Goal: Information Seeking & Learning: Learn about a topic

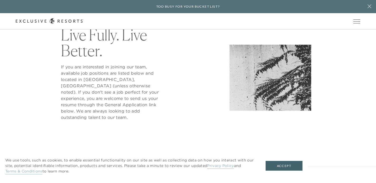
scroll to position [220, 0]
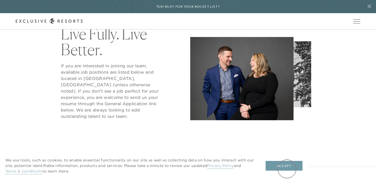
click at [286, 169] on button "Accept" at bounding box center [283, 166] width 37 height 10
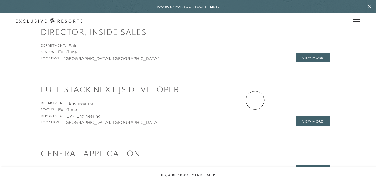
scroll to position [0, 0]
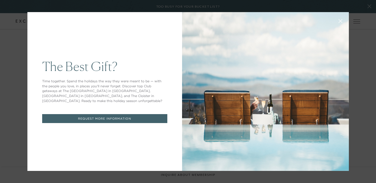
click at [340, 21] on icon at bounding box center [340, 21] width 4 height 4
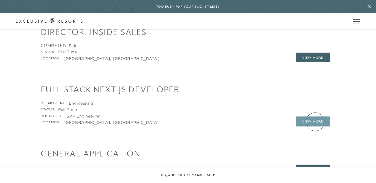
click at [315, 122] on link "View More" at bounding box center [312, 122] width 34 height 10
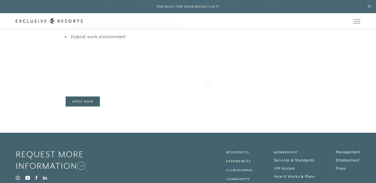
scroll to position [648, 0]
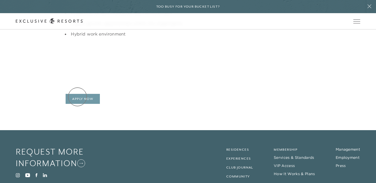
click at [77, 97] on link "Apply Now" at bounding box center [83, 99] width 34 height 10
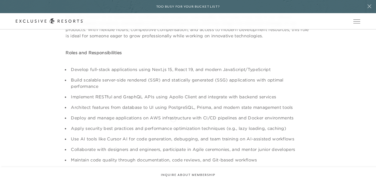
scroll to position [228, 0]
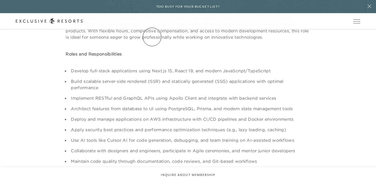
click at [0, 0] on link "The Collection" at bounding box center [0, 0] width 0 height 0
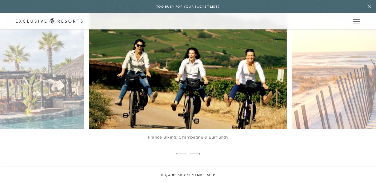
scroll to position [299, 0]
